Goal: Information Seeking & Learning: Learn about a topic

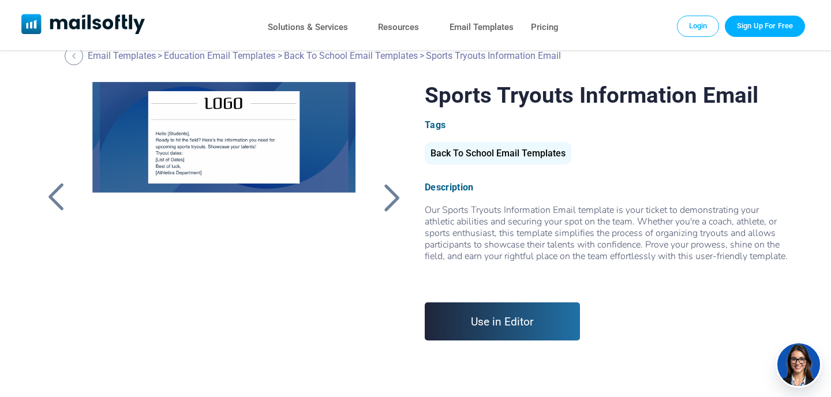
click at [391, 196] on div at bounding box center [392, 197] width 29 height 30
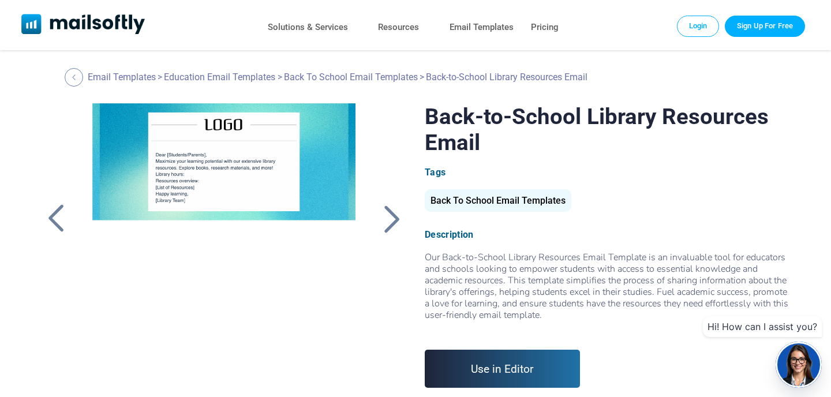
click at [63, 211] on div at bounding box center [56, 219] width 29 height 30
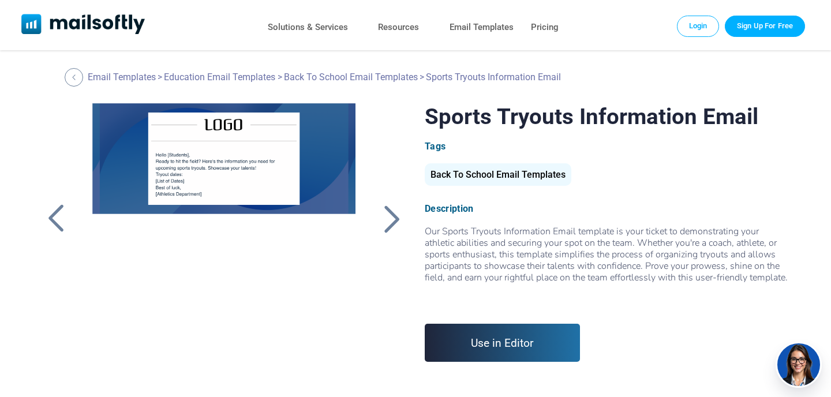
click at [63, 211] on div at bounding box center [56, 219] width 29 height 30
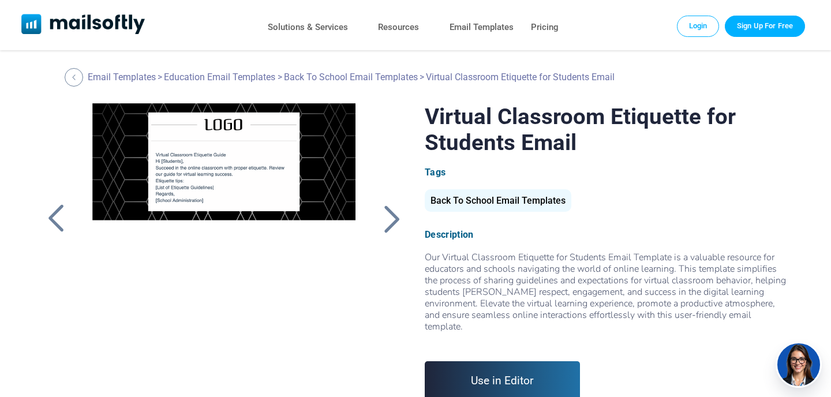
click at [389, 211] on div at bounding box center [392, 219] width 29 height 30
